Goal: Information Seeking & Learning: Learn about a topic

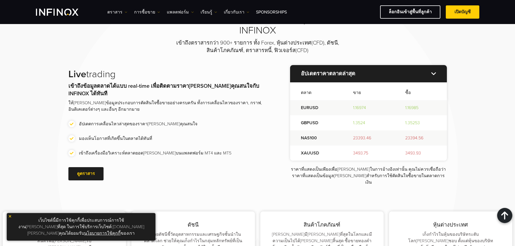
scroll to position [648, 0]
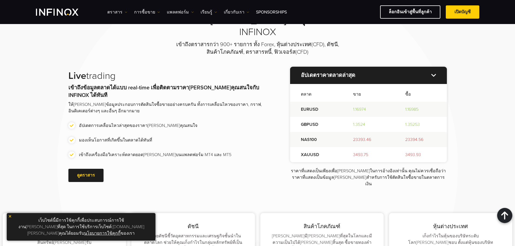
click at [302, 102] on td "EURUSD" at bounding box center [316, 109] width 52 height 15
drag, startPoint x: 298, startPoint y: 78, endPoint x: 311, endPoint y: 78, distance: 12.4
click at [311, 102] on td "EURUSD" at bounding box center [316, 109] width 52 height 15
click at [250, 78] on div "Live trading เข้าถึงข้อมูลตลาดได้แบบ real-time เพื่อติดตามราคา[PERSON_NAME]คุณส…" at bounding box center [168, 127] width 200 height 114
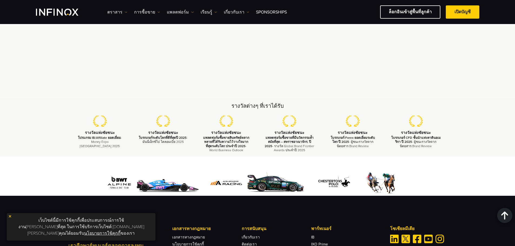
scroll to position [1621, 0]
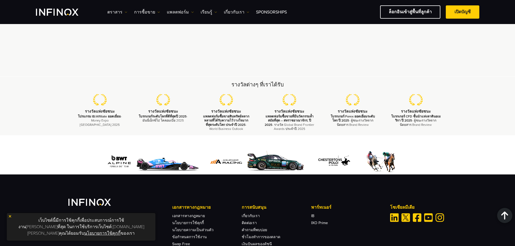
click at [505, 77] on div "รางวัลต่างๆ ที่เราได้รับ รางวัลแห่ง[PERSON_NAME] โปรแกรม IB/Affiliate ยอดเยี่ยม…" at bounding box center [257, 106] width 515 height 59
click at [488, 77] on div "รางวัลต่างๆ ที่เราได้รับ รางวัลแห่ง[PERSON_NAME] โปรแกรม IB/Affiliate ยอดเยี่ยม…" at bounding box center [257, 106] width 515 height 59
click at [25, 174] on div "เป็นมากกว่าแพลตฟอร์ม เราคือพาร์ทเนอร์ตลอดการลงทุน เอกสารทางกฎหมาย เอกสารทางกฎหม…" at bounding box center [257, 239] width 515 height 130
click at [1, 174] on div "เป็นมากกว่าแพลตฟอร์ม เราคือพาร์ทเนอร์ตลอดการลงทุน เอกสารทางกฎหมาย เอกสารทางกฎหม…" at bounding box center [257, 239] width 515 height 130
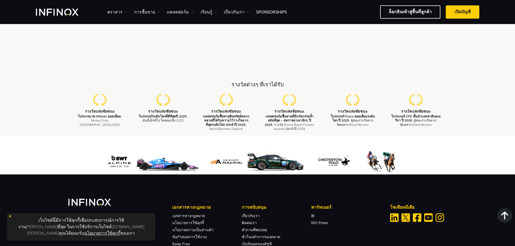
click at [14, 174] on div "เป็นมากกว่าแพลตฟอร์ม เราคือพาร์ทเนอร์ตลอดการลงทุน เอกสารทางกฎหมาย เอกสารทางกฎหม…" at bounding box center [257, 239] width 515 height 130
click at [162, 199] on div "เป็นมากกว่าแพลตฟอร์ม เราคือพาร์ทเนอร์ตลอดการลงทุน เอกสารทางกฎหมาย เอกสารทางกฎหม…" at bounding box center [257, 226] width 378 height 54
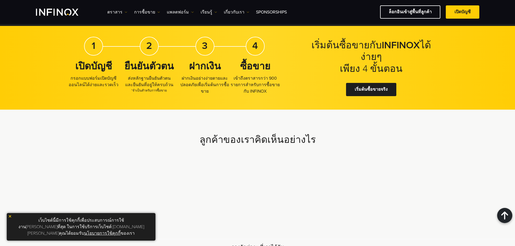
scroll to position [1405, 0]
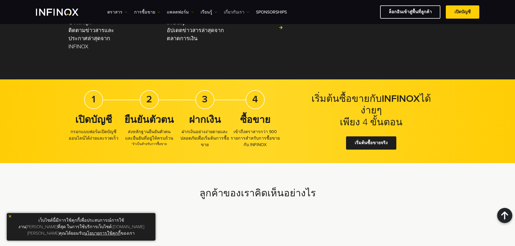
click at [246, 11] on img at bounding box center [247, 12] width 3 height 3
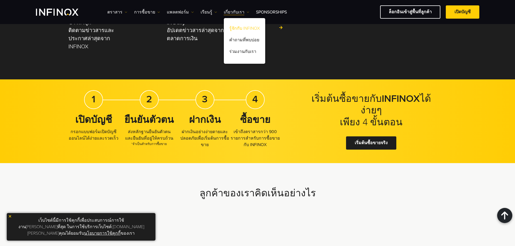
click at [244, 29] on link "รู้จักกับ INFINOX" at bounding box center [244, 29] width 41 height 12
click at [298, 3] on div "ตราสาร ตราสาร ข้อมูลผลิตภัณฑ์ การซื้อขาย" at bounding box center [257, 12] width 515 height 24
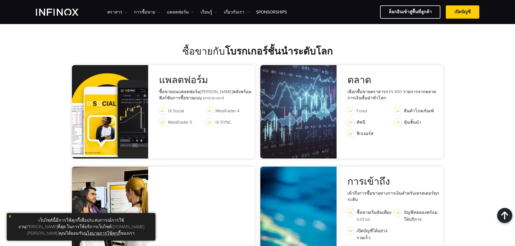
scroll to position [972, 0]
